Goal: Task Accomplishment & Management: Use online tool/utility

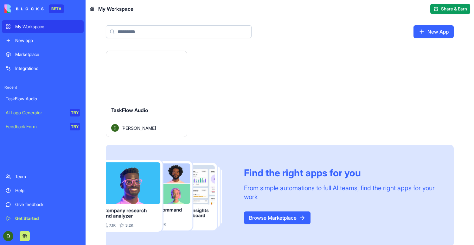
click at [165, 83] on div "Launch" at bounding box center [146, 76] width 81 height 50
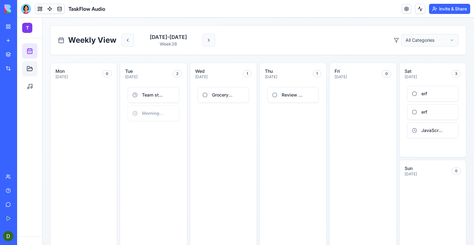
click at [29, 73] on link at bounding box center [29, 68] width 15 height 15
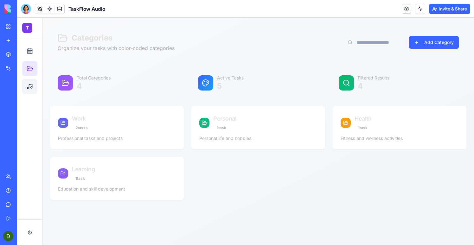
click at [31, 87] on circle at bounding box center [32, 88] width 2 height 2
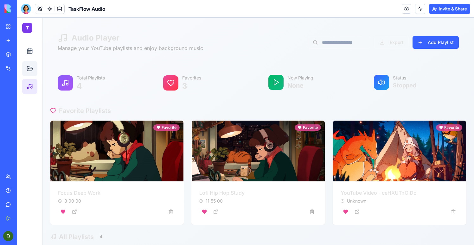
click at [33, 71] on link at bounding box center [29, 68] width 15 height 15
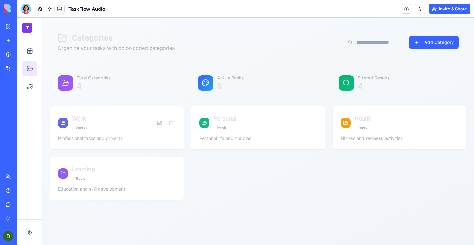
click at [90, 129] on div "2 task s" at bounding box center [81, 127] width 19 height 7
click at [30, 51] on icon at bounding box center [30, 51] width 6 height 6
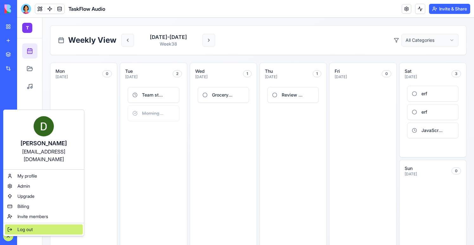
click at [27, 226] on span "Log out" at bounding box center [24, 229] width 15 height 6
